Goal: Entertainment & Leisure: Consume media (video, audio)

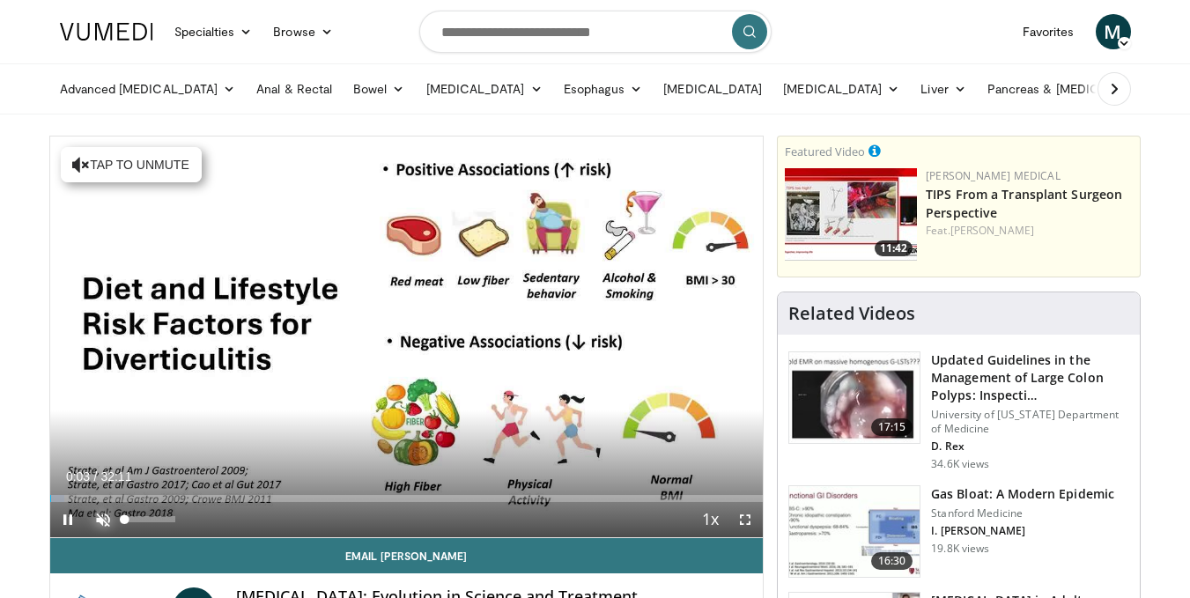
click at [106, 523] on span "Video Player" at bounding box center [102, 519] width 35 height 35
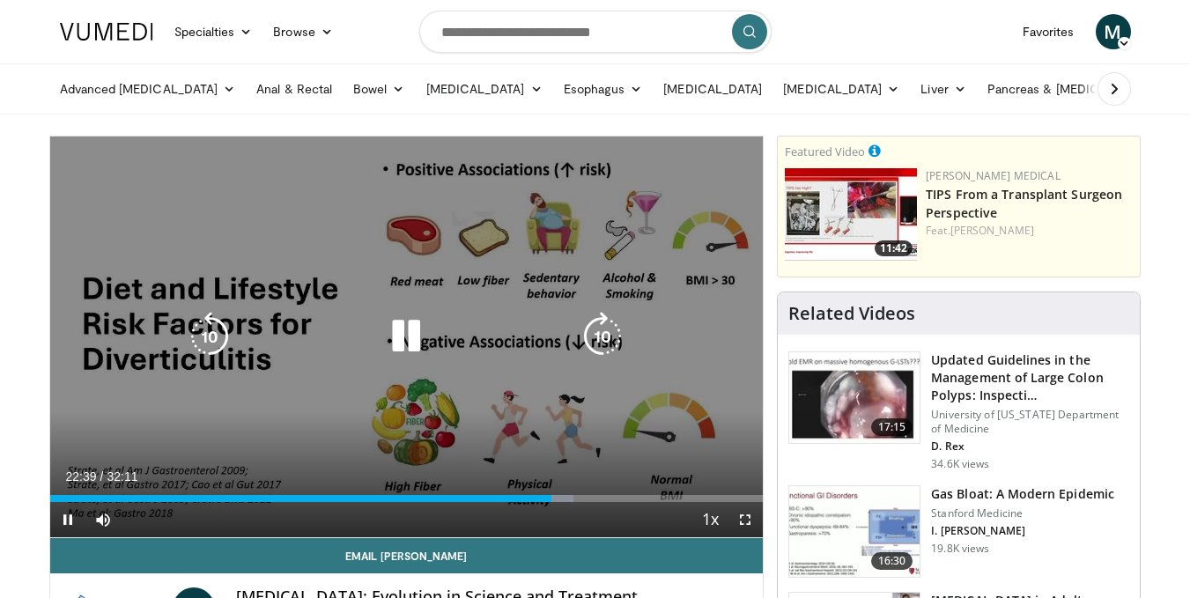
click at [407, 329] on icon "Video Player" at bounding box center [405, 336] width 49 height 49
